Goal: Task Accomplishment & Management: Complete application form

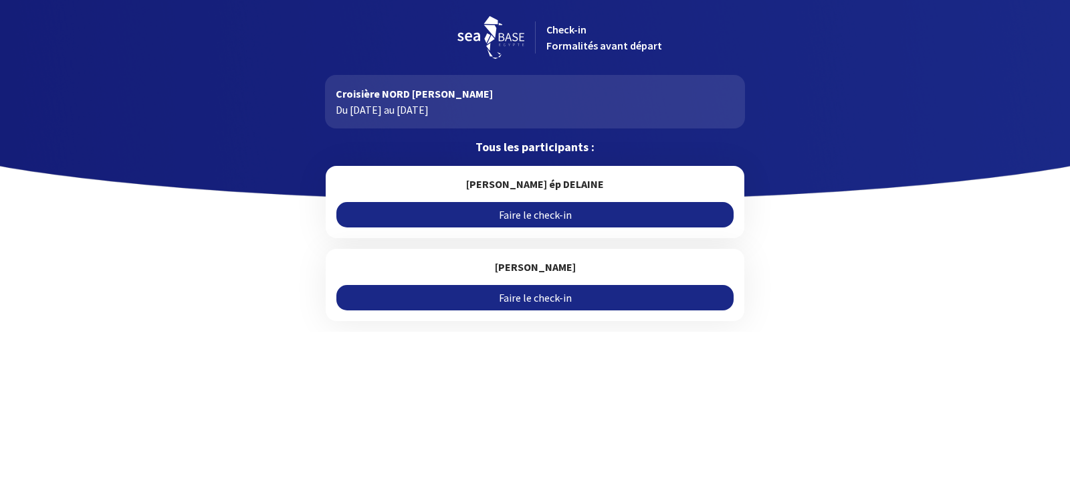
click at [557, 219] on link "Faire le check-in" at bounding box center [535, 214] width 397 height 25
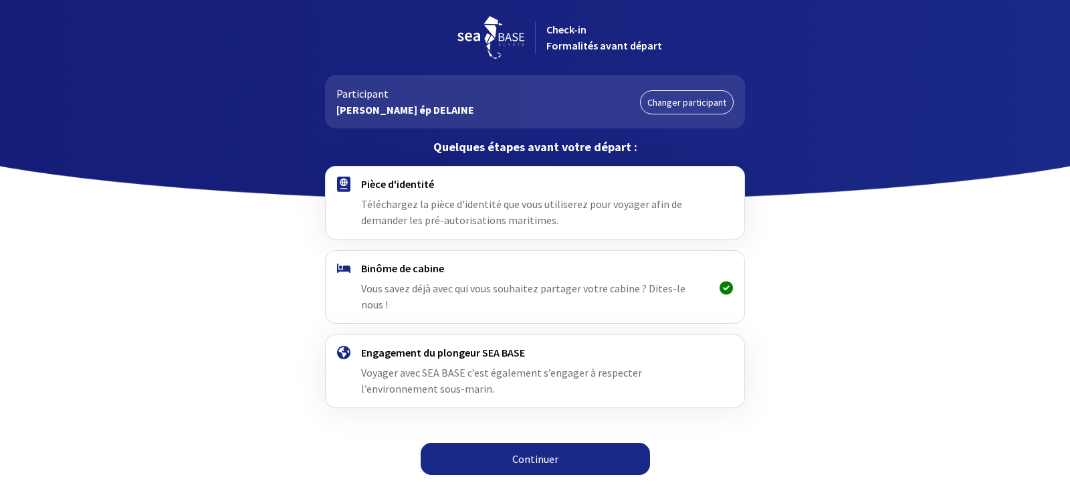
click at [389, 195] on div "Pièce d'identité Téléchargez la pièce d'identité que vous utiliserez pour voyag…" at bounding box center [534, 202] width 347 height 51
click at [399, 219] on span "Téléchargez la pièce d'identité que vous utiliserez pour voyager afin de demand…" at bounding box center [521, 211] width 321 height 29
click at [506, 444] on link "Continuer" at bounding box center [535, 459] width 229 height 32
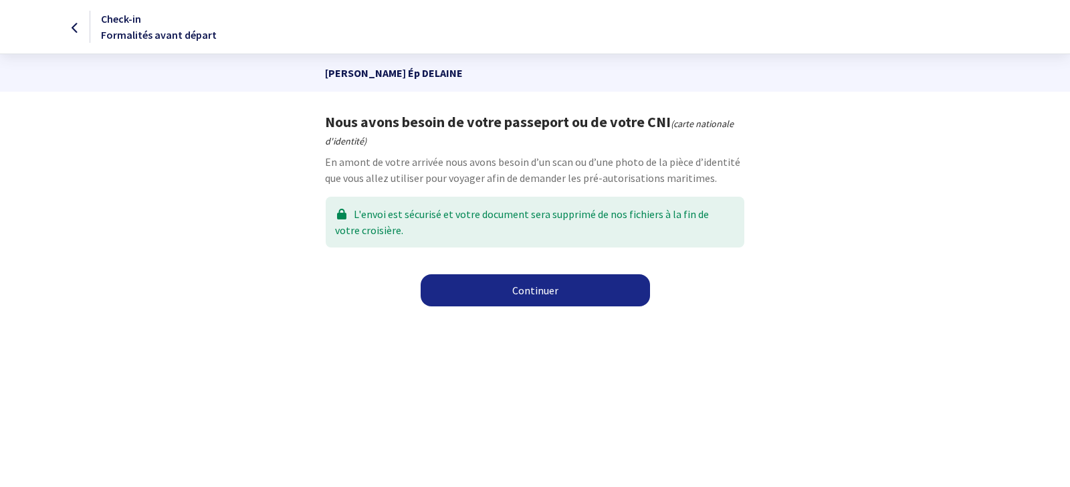
click at [551, 220] on div "L'envoi est sécurisé et votre document sera supprimé de nos fichiers à la fin d…" at bounding box center [535, 222] width 418 height 51
click at [548, 288] on link "Continuer" at bounding box center [535, 290] width 229 height 32
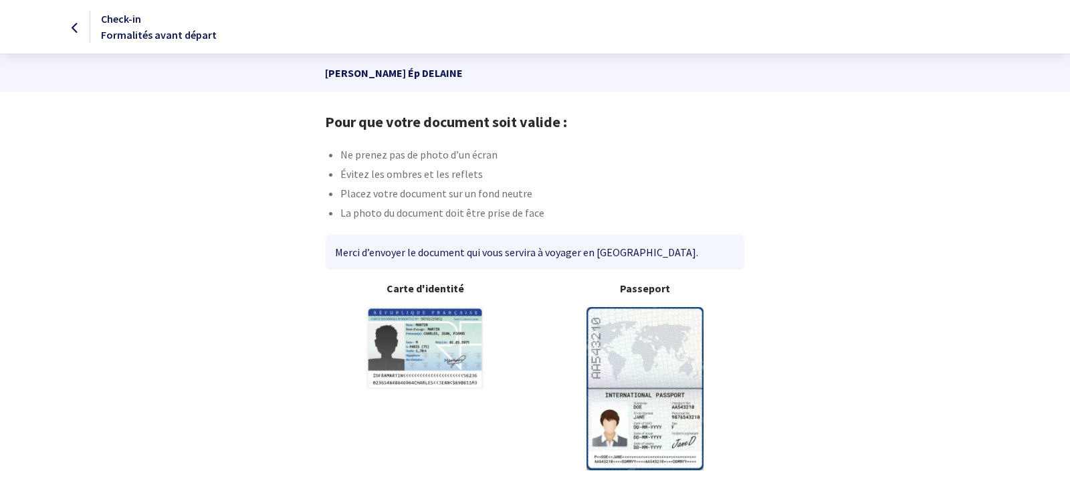
click at [610, 289] on b "Passeport" at bounding box center [645, 288] width 199 height 16
click at [638, 288] on b "Passeport" at bounding box center [645, 288] width 199 height 16
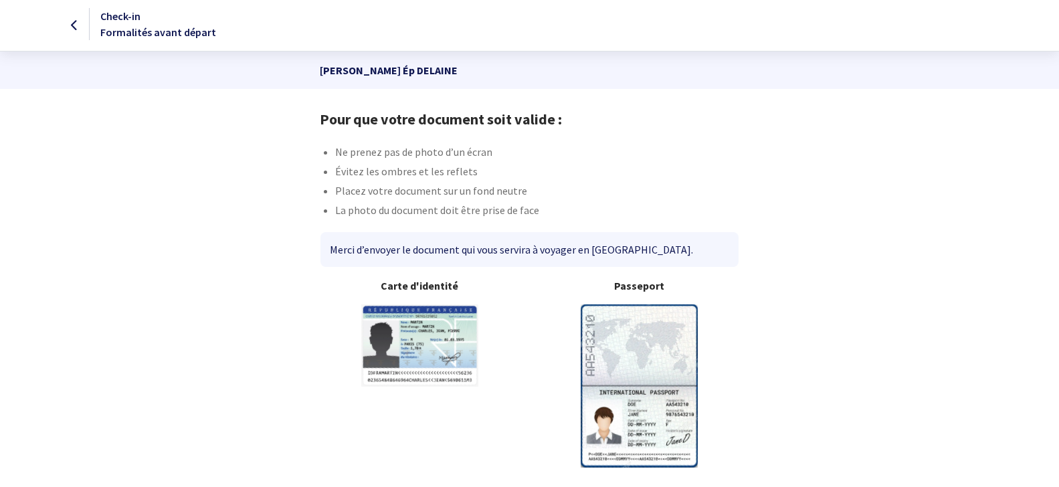
scroll to position [4, 0]
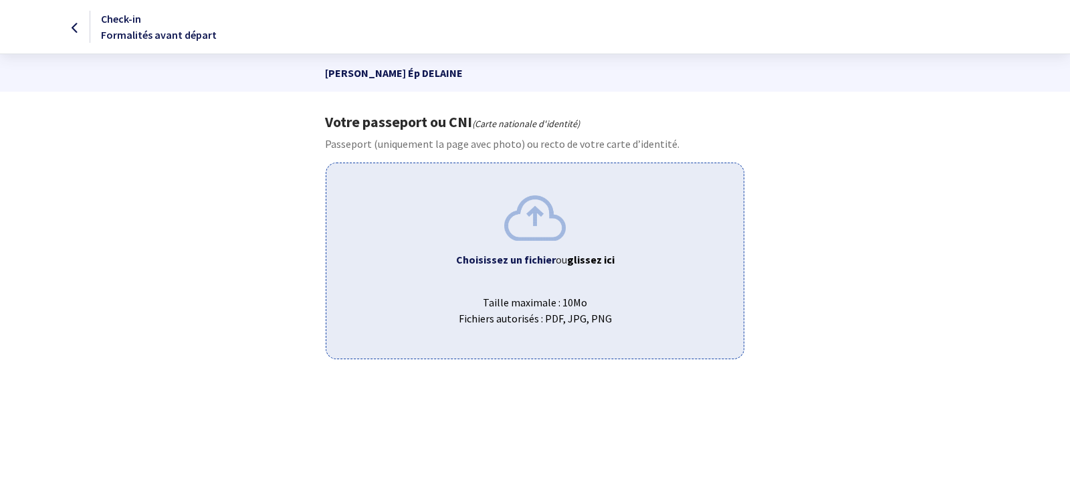
click at [502, 260] on b "Choisissez un fichier" at bounding box center [506, 259] width 100 height 13
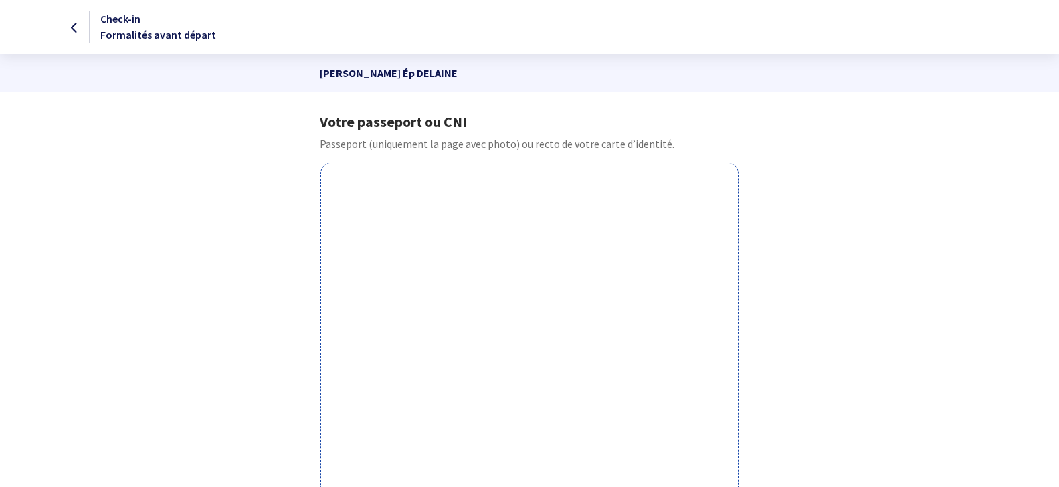
click at [450, 143] on p "Passeport (uniquement la page avec photo) ou recto de votre carte d’identité." at bounding box center [529, 144] width 419 height 16
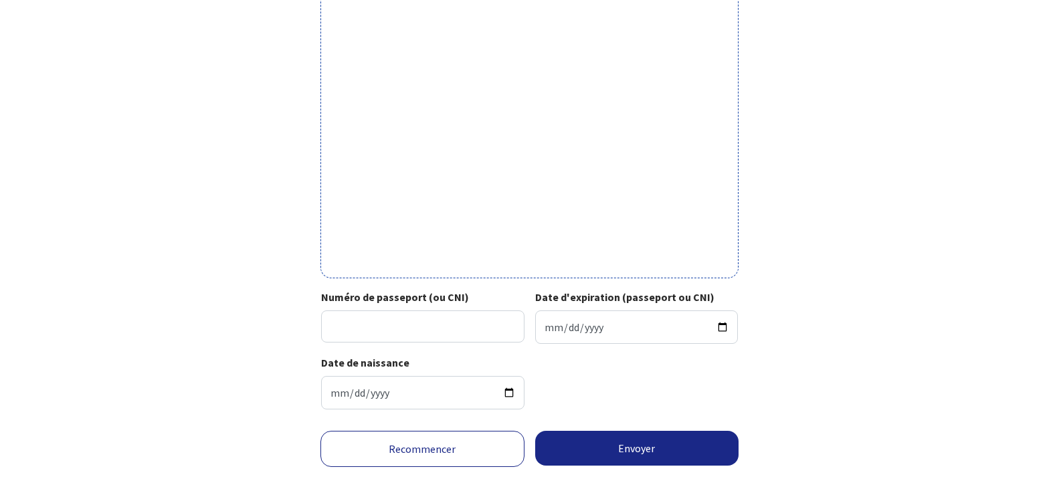
scroll to position [450, 0]
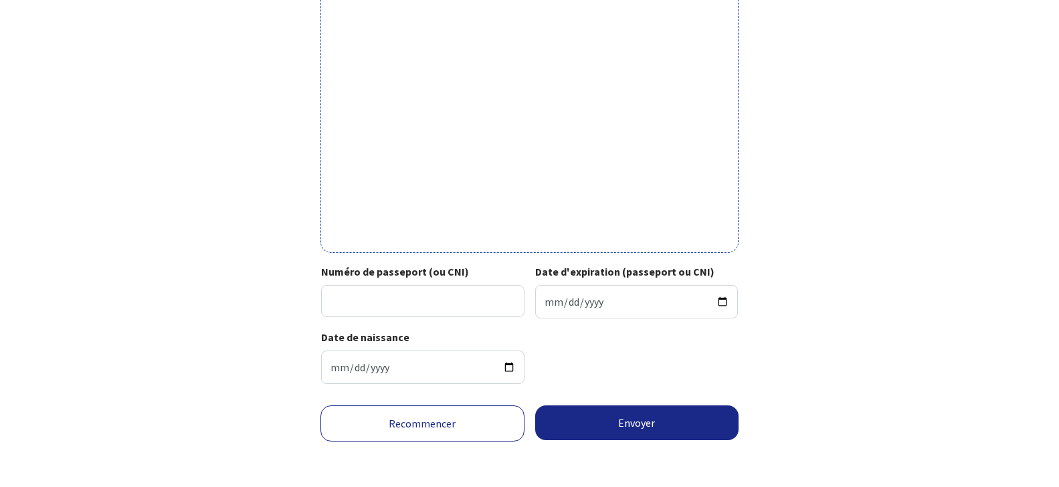
click at [452, 424] on link "Recommencer" at bounding box center [422, 423] width 204 height 36
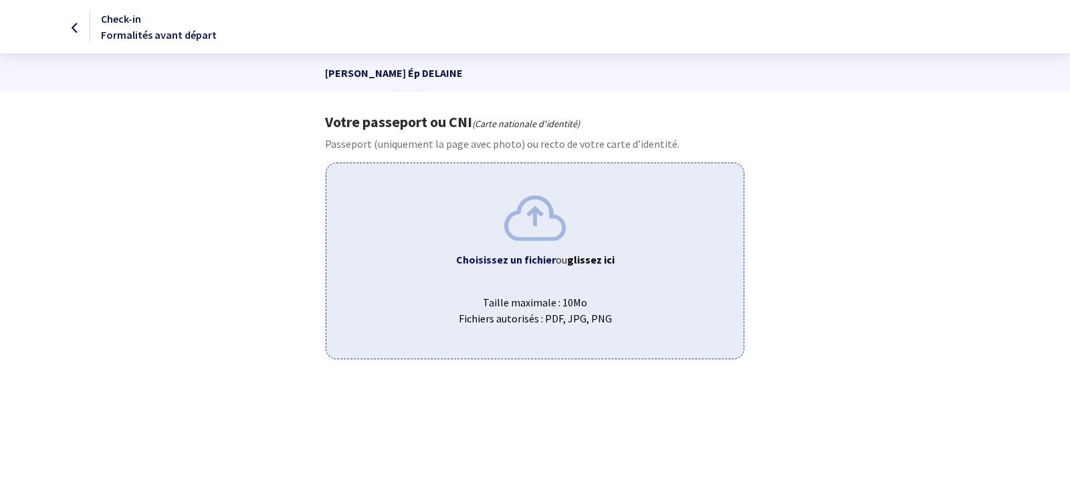
click at [517, 223] on img at bounding box center [535, 217] width 62 height 45
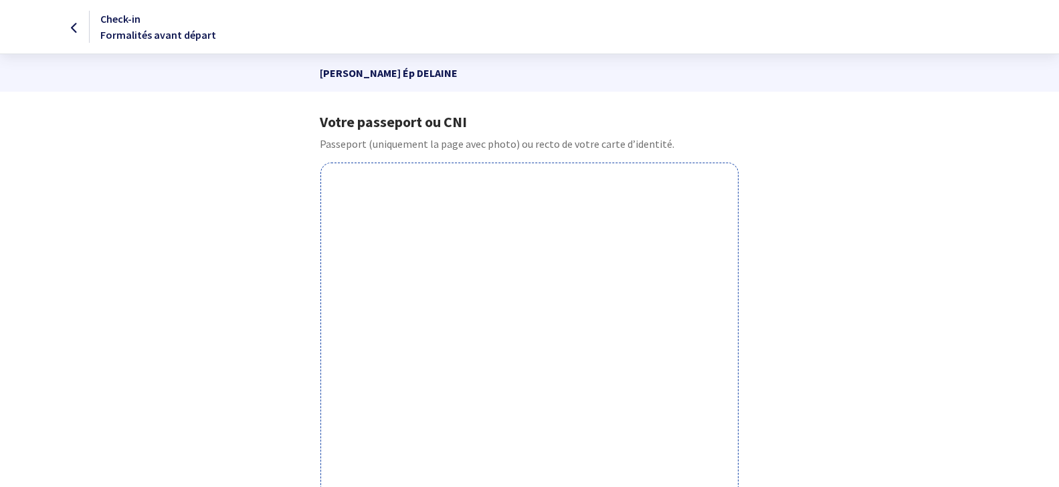
click at [76, 28] on icon at bounding box center [74, 28] width 7 height 1
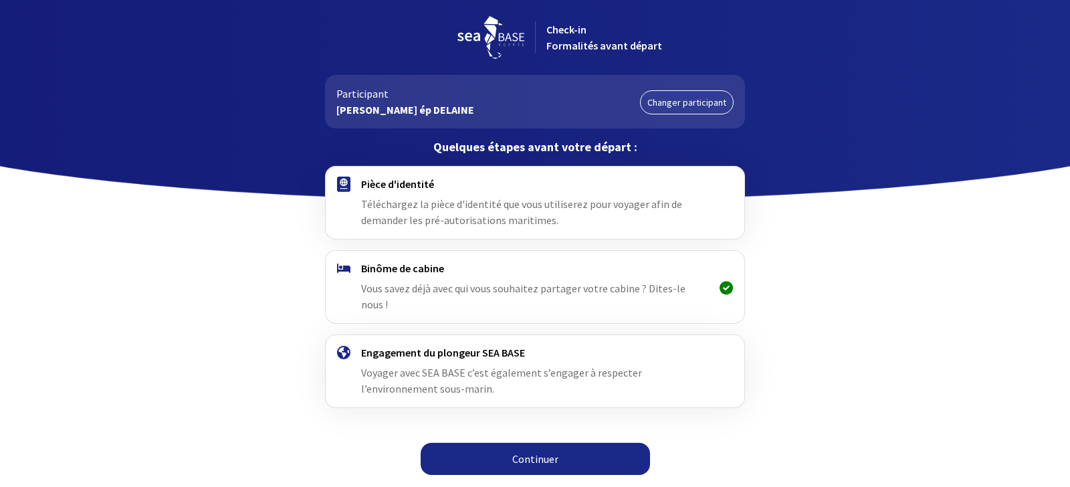
click at [513, 444] on link "Continuer" at bounding box center [535, 459] width 229 height 32
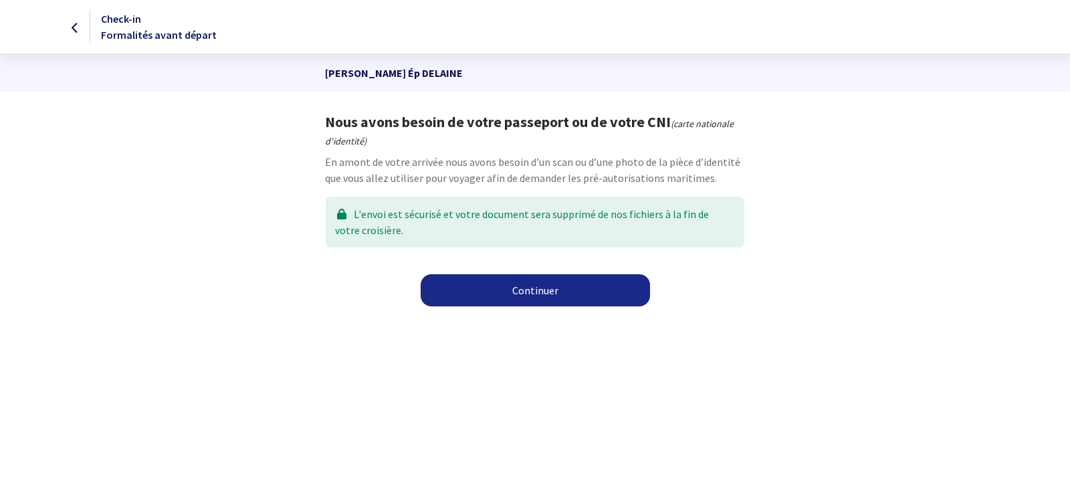
click at [537, 290] on link "Continuer" at bounding box center [535, 290] width 229 height 32
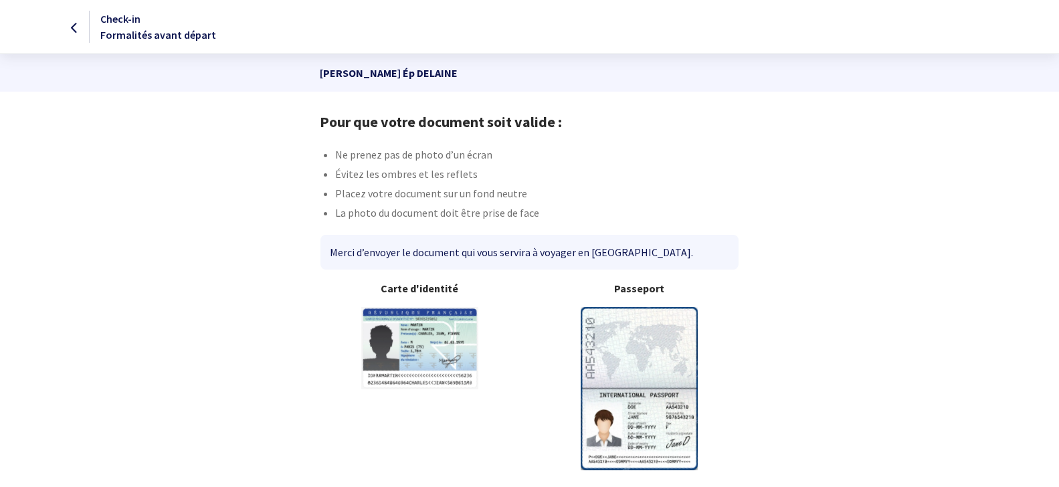
click at [662, 371] on img at bounding box center [639, 388] width 117 height 163
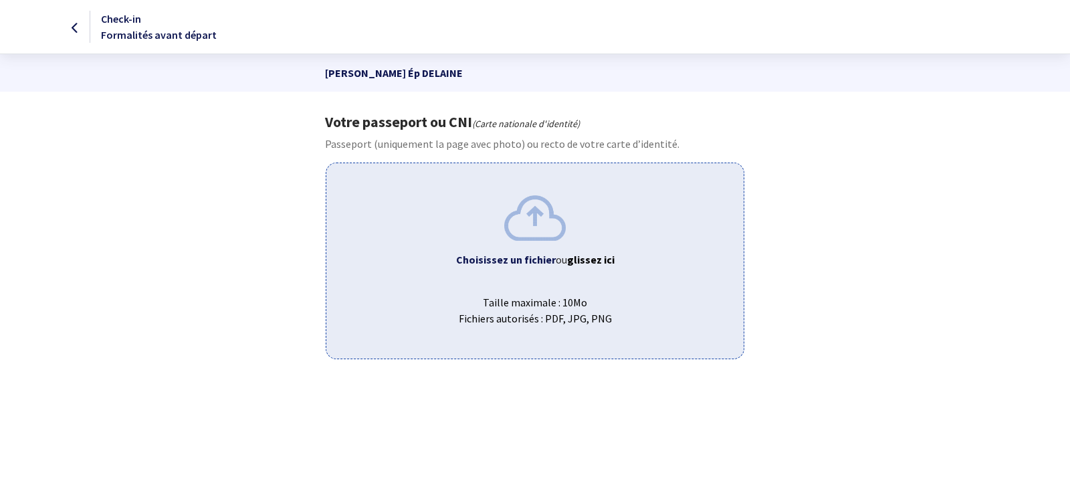
click at [660, 258] on span "Choisissez un fichier ou glissez ici" at bounding box center [534, 260] width 395 height 16
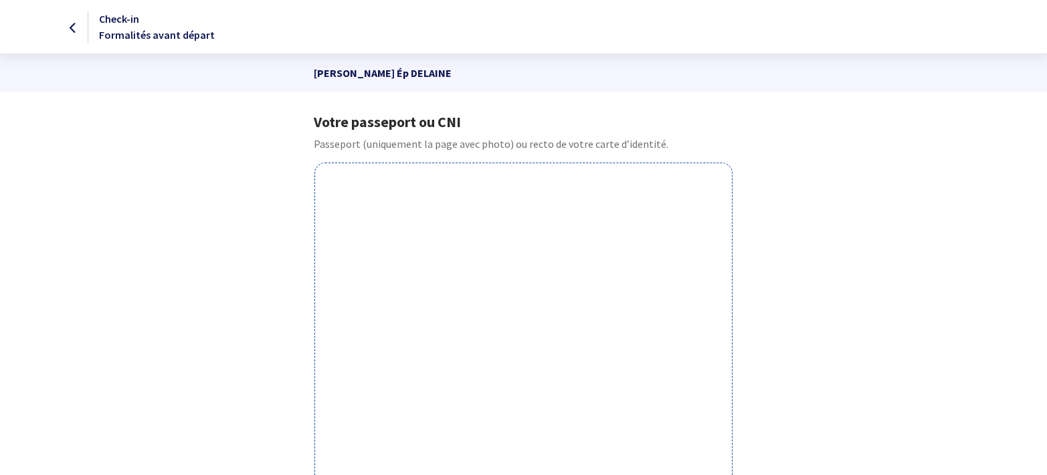
click at [846, 266] on div "Votre passeport ou CNI Passeport (uniquement la page avec photo) ou recto de vo…" at bounding box center [524, 479] width 756 height 732
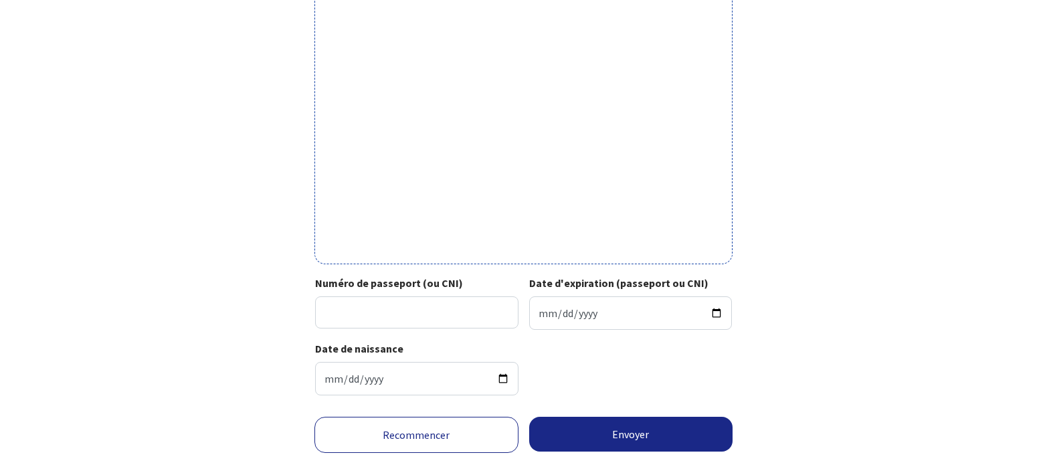
scroll to position [462, 0]
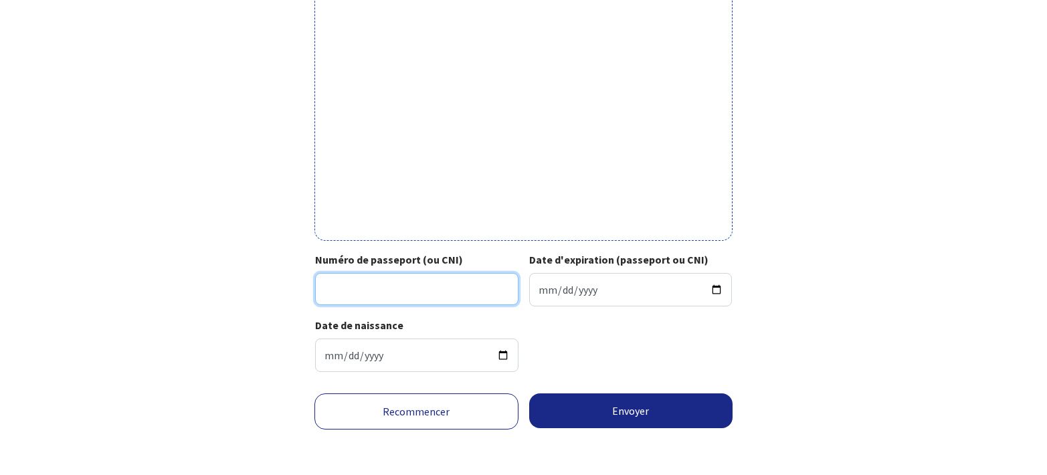
click at [357, 284] on input "Numéro de passeport (ou CNI)" at bounding box center [416, 289] width 203 height 32
click at [372, 288] on input "Numéro de passeport (ou CNI)" at bounding box center [416, 289] width 203 height 32
type input "22AA50581"
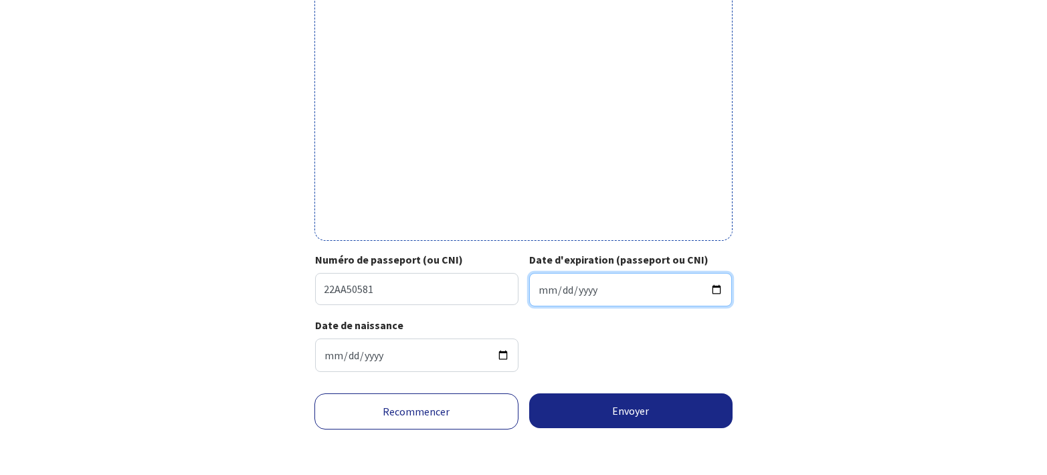
click at [676, 294] on input "Date d'expiration (passeport ou CNI)" at bounding box center [630, 289] width 203 height 33
type input "[DATE]"
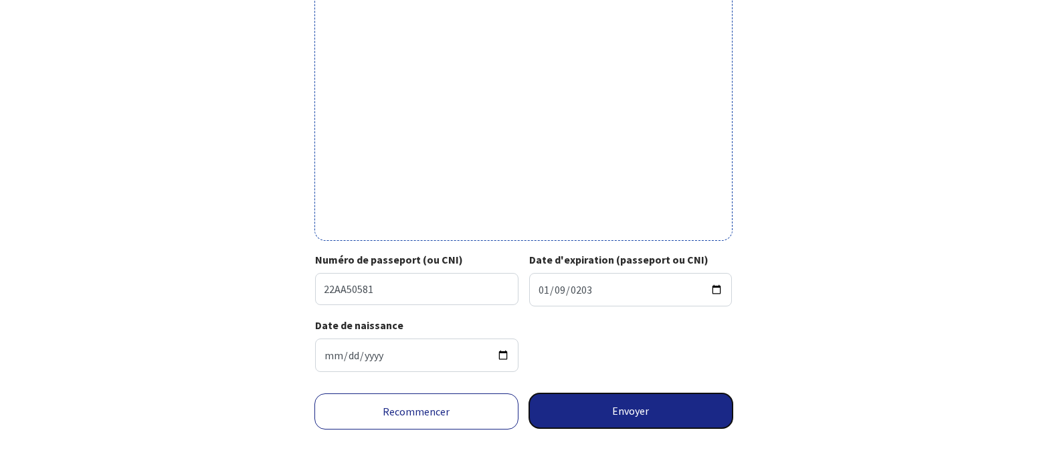
click at [618, 409] on button "Envoyer" at bounding box center [631, 410] width 204 height 35
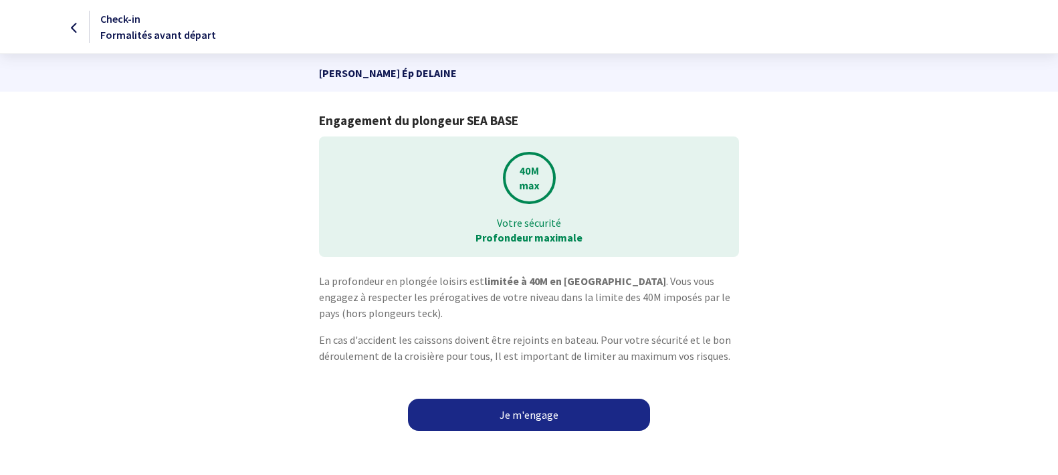
click at [566, 415] on link "Je m'engage" at bounding box center [529, 415] width 242 height 32
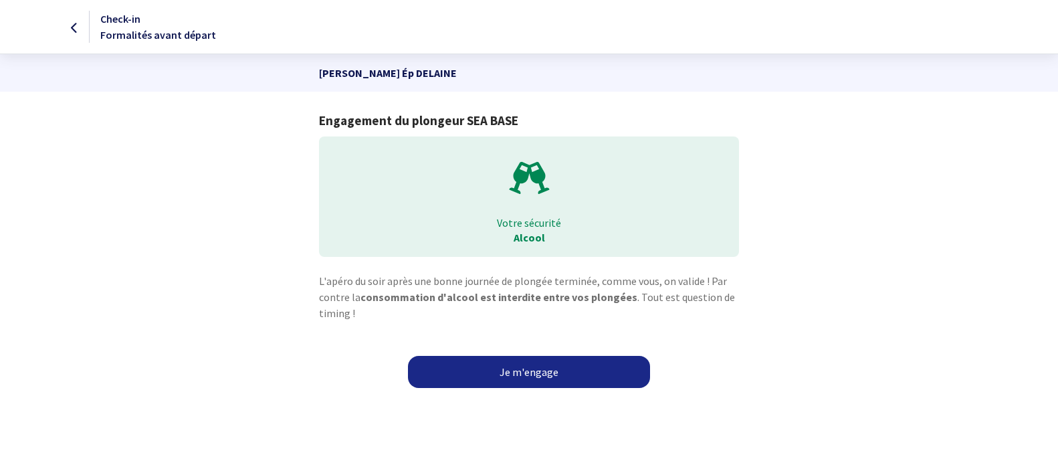
click at [561, 367] on link "Je m'engage" at bounding box center [529, 372] width 242 height 32
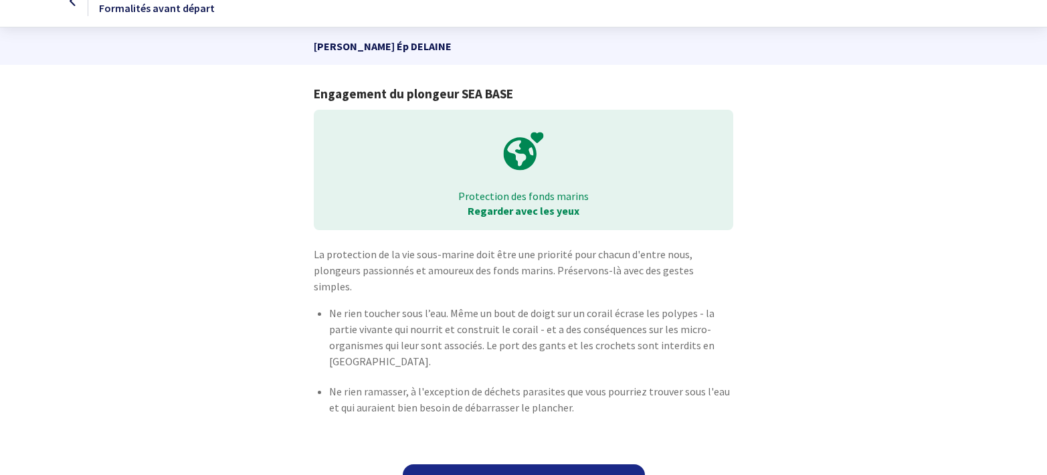
scroll to position [40, 0]
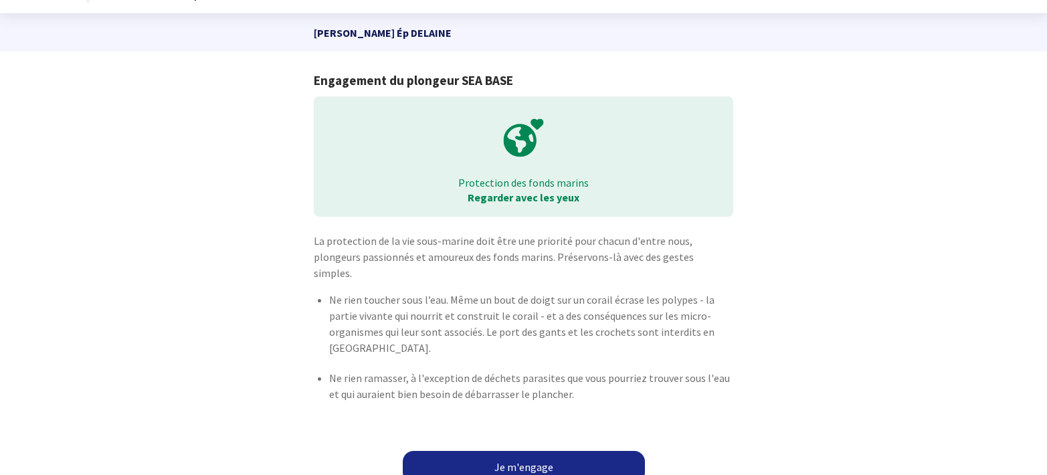
click at [548, 454] on link "Je m'engage" at bounding box center [524, 467] width 242 height 32
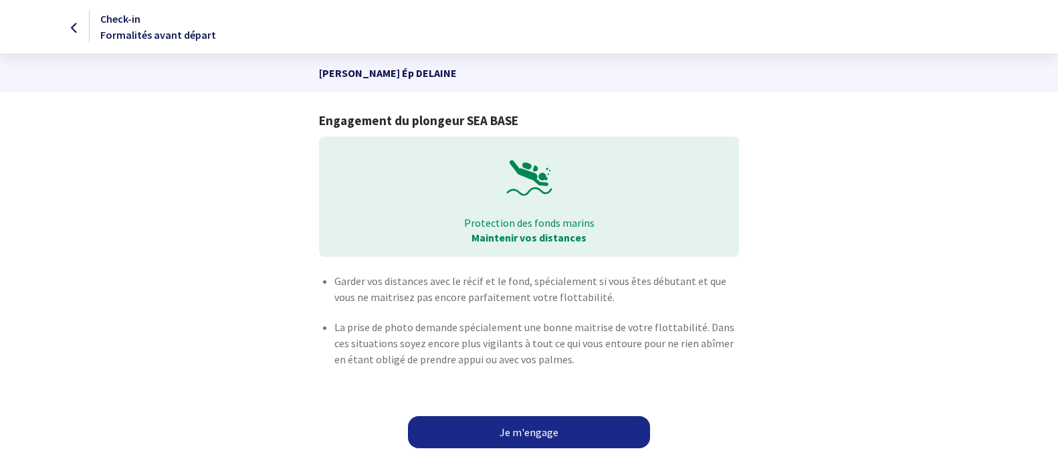
click at [548, 428] on link "Je m'engage" at bounding box center [529, 432] width 242 height 32
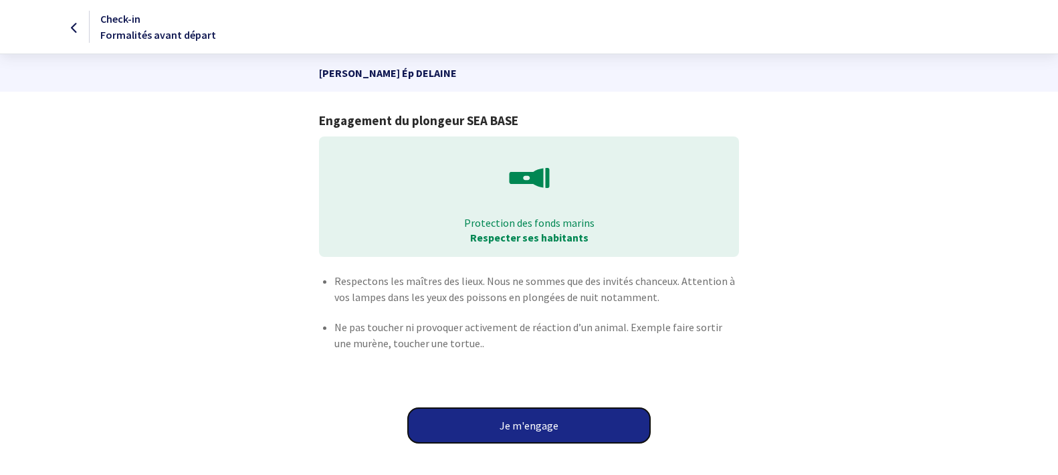
click at [548, 428] on button "Je m'engage" at bounding box center [529, 425] width 242 height 35
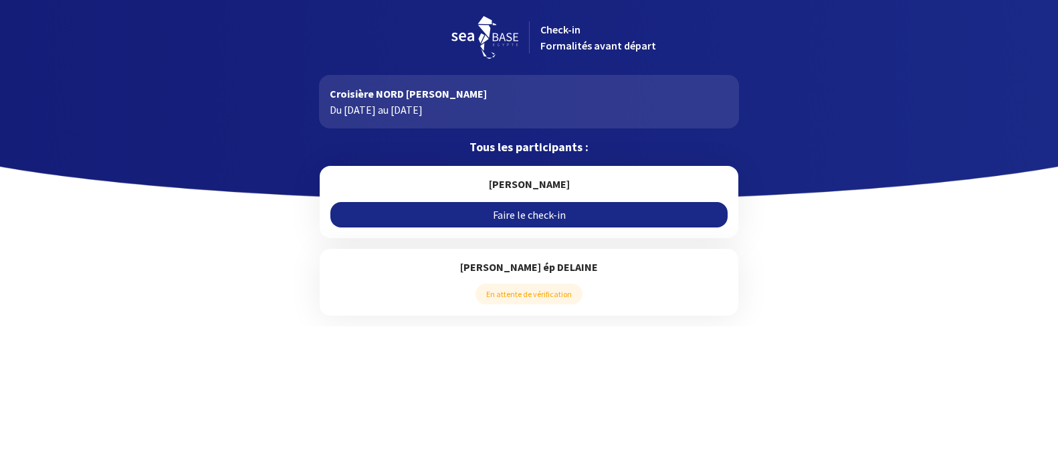
click at [536, 213] on link "Faire le check-in" at bounding box center [529, 214] width 397 height 25
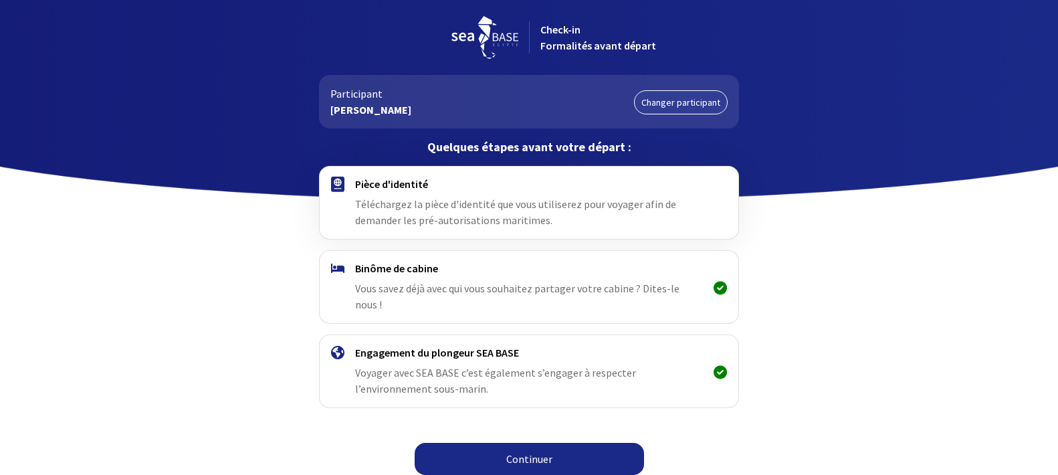
click at [563, 450] on link "Continuer" at bounding box center [529, 459] width 229 height 32
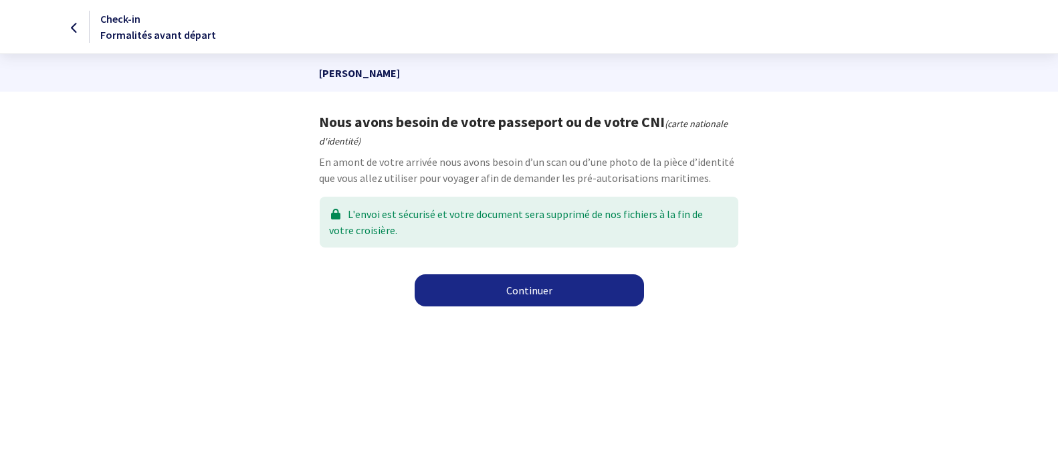
click at [540, 228] on div "L'envoi est sécurisé et votre document sera supprimé de nos fichiers à la fin d…" at bounding box center [529, 222] width 418 height 51
click at [537, 233] on div "L'envoi est sécurisé et votre document sera supprimé de nos fichiers à la fin d…" at bounding box center [529, 222] width 418 height 51
click at [547, 294] on link "Continuer" at bounding box center [529, 290] width 229 height 32
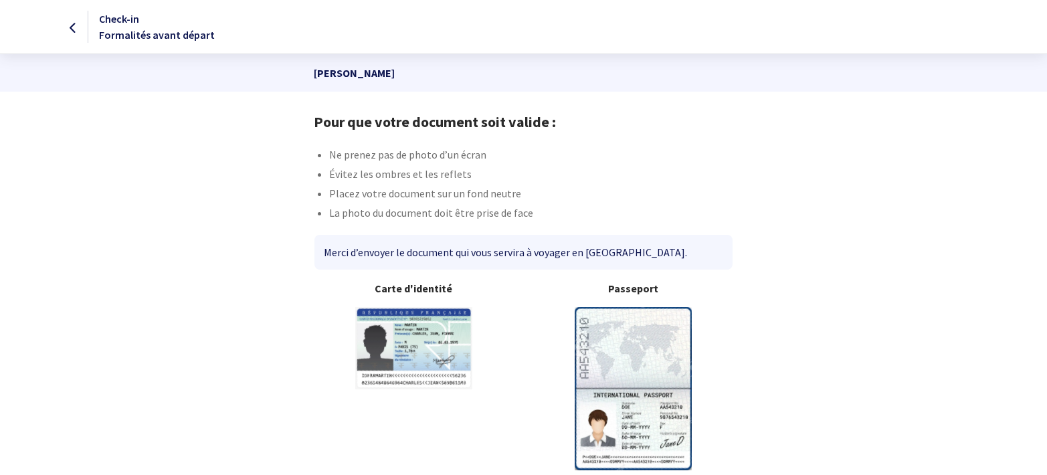
click at [612, 382] on img at bounding box center [633, 388] width 117 height 163
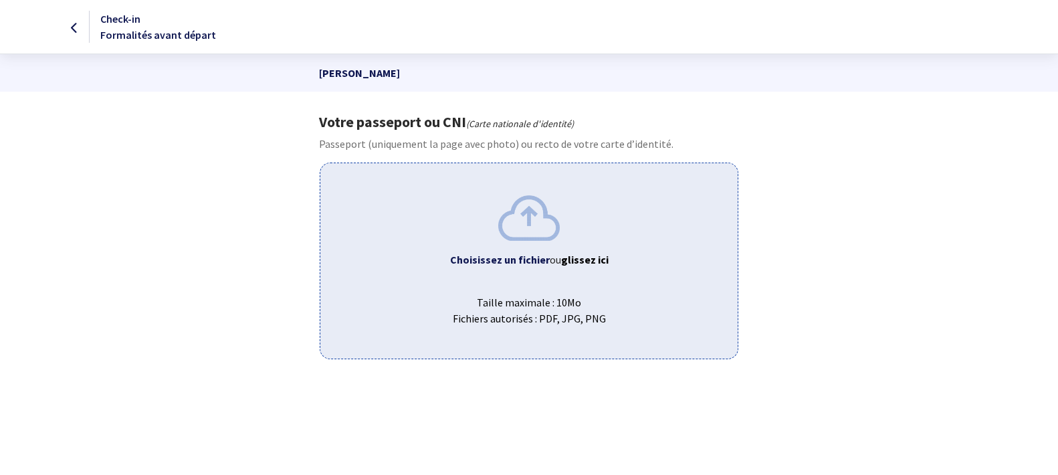
click at [488, 261] on b "Choisissez un fichier" at bounding box center [500, 259] width 100 height 13
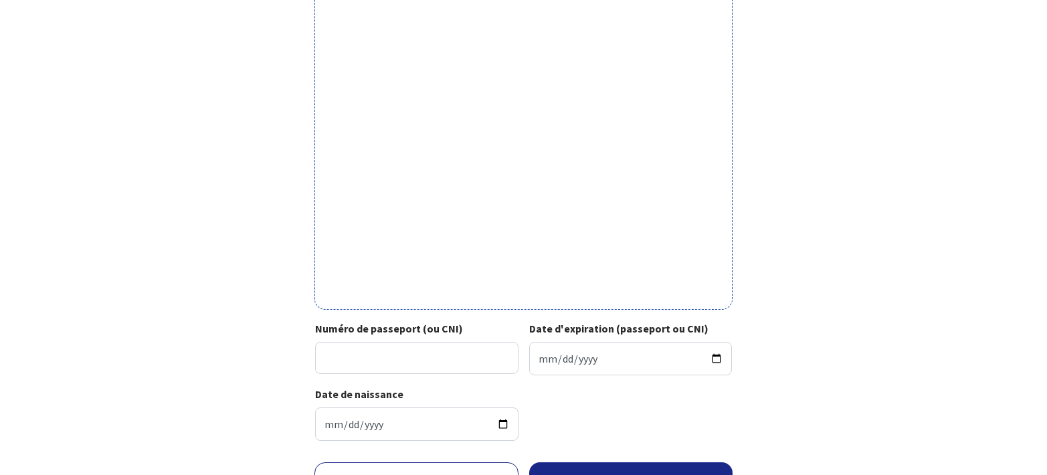
scroll to position [409, 0]
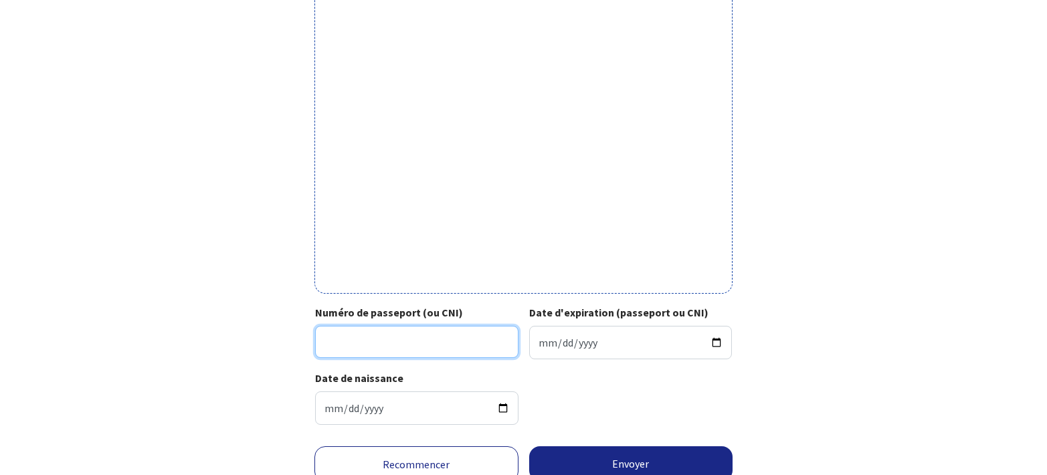
click at [476, 350] on input "Numéro de passeport (ou CNI)" at bounding box center [416, 342] width 203 height 32
type input "22AA50585"
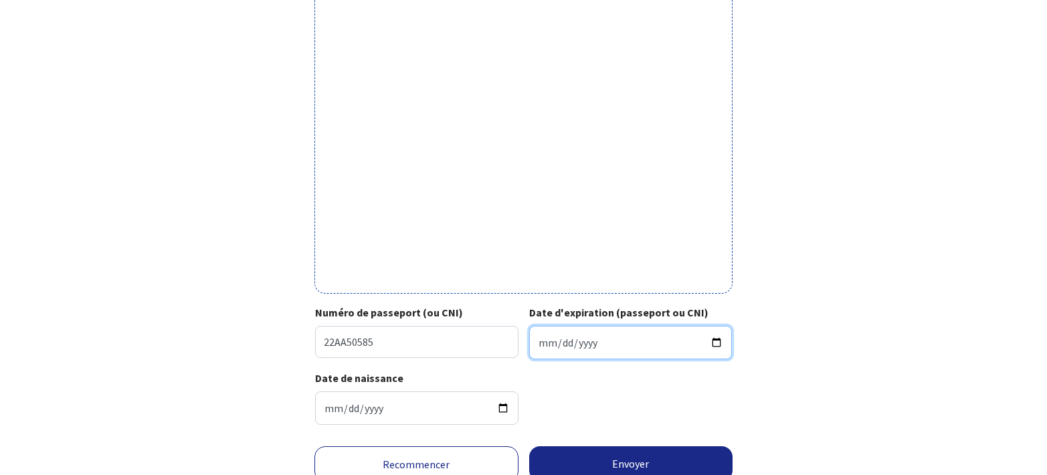
click at [646, 345] on input "Date d'expiration (passeport ou CNI)" at bounding box center [630, 342] width 203 height 33
type input "0202-01-09"
type input "[DATE]"
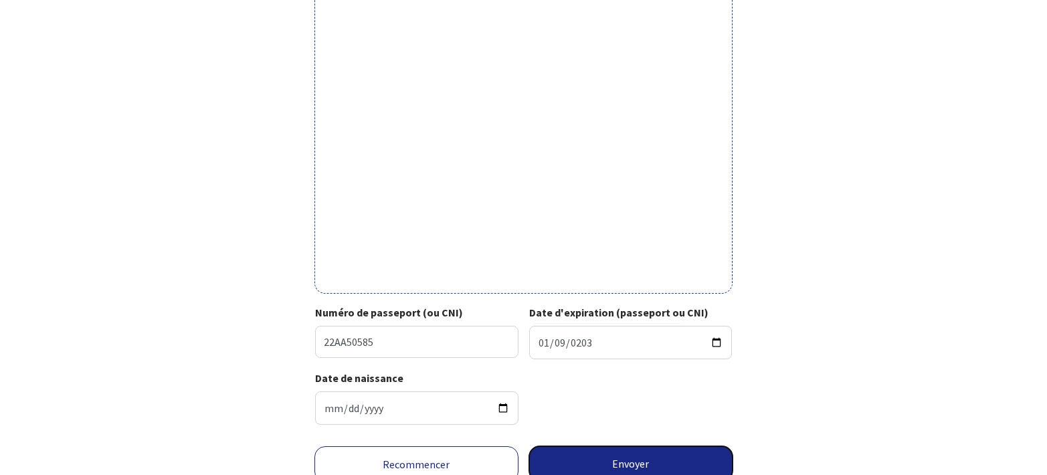
click at [681, 466] on button "Envoyer" at bounding box center [631, 463] width 204 height 35
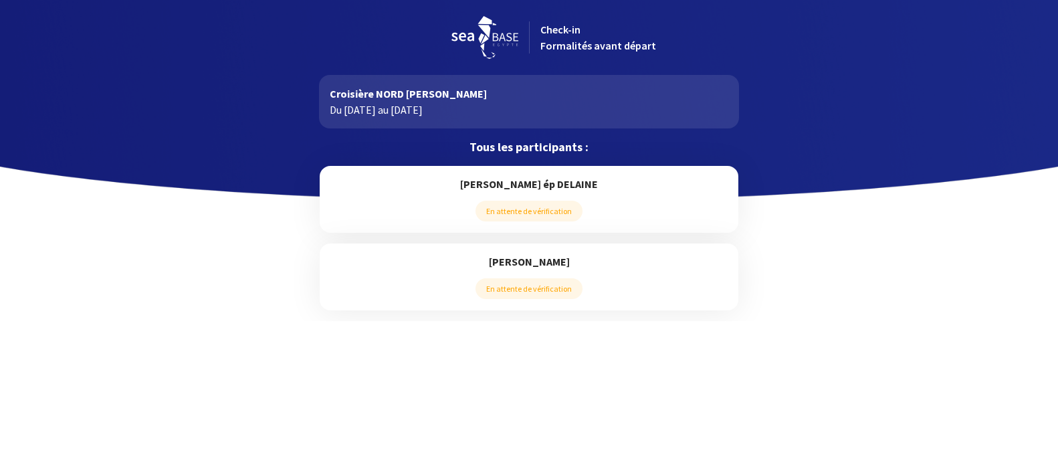
click at [785, 153] on div at bounding box center [529, 100] width 1058 height 201
click at [533, 319] on div "[PERSON_NAME] En attente de vérification" at bounding box center [529, 283] width 418 height 78
click at [78, 65] on div at bounding box center [529, 100] width 1058 height 201
